Goal: Navigation & Orientation: Find specific page/section

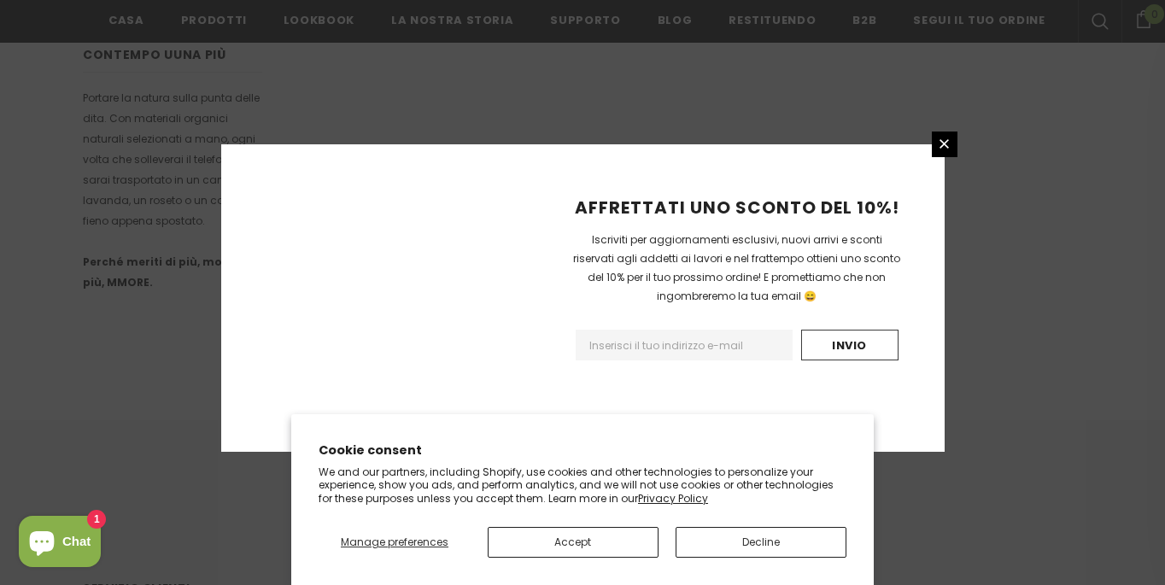
scroll to position [1166, 0]
